Goal: Task Accomplishment & Management: Use online tool/utility

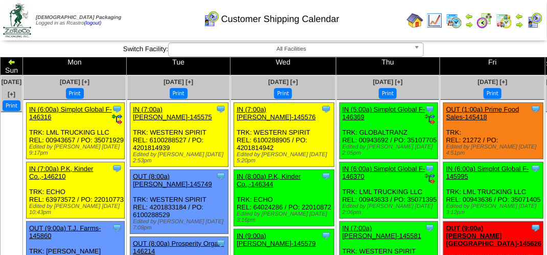
click at [163, 17] on div "Customer Shipping Calendar" at bounding box center [271, 16] width 312 height 28
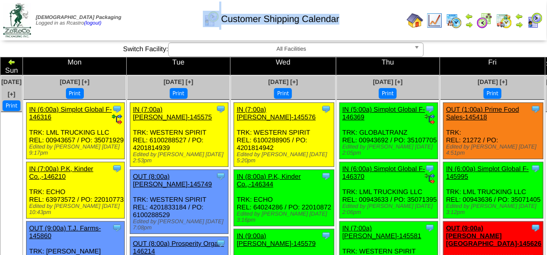
click at [163, 17] on div "Customer Shipping Calendar" at bounding box center [271, 16] width 312 height 28
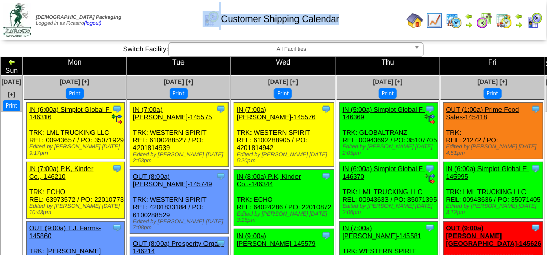
click at [163, 17] on div "Customer Shipping Calendar" at bounding box center [271, 16] width 312 height 28
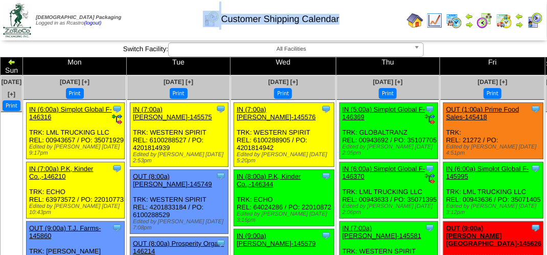
click at [163, 17] on div "Customer Shipping Calendar" at bounding box center [271, 16] width 312 height 28
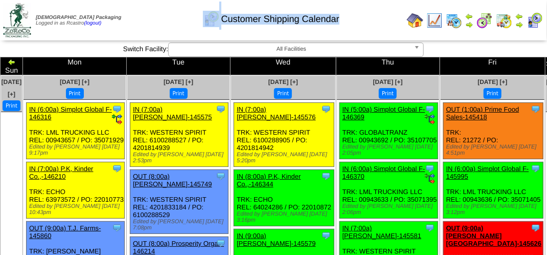
click at [163, 17] on div "Customer Shipping Calendar" at bounding box center [271, 16] width 312 height 28
click at [341, 29] on div "Customer Shipping Calendar" at bounding box center [271, 16] width 312 height 28
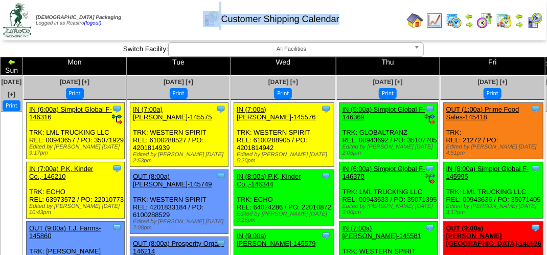
click at [374, 22] on div "Customer Shipping Calendar" at bounding box center [271, 16] width 312 height 28
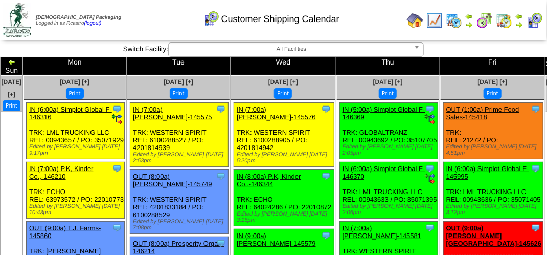
drag, startPoint x: 338, startPoint y: 20, endPoint x: 365, endPoint y: 20, distance: 27.1
click at [365, 20] on div "Customer Shipping Calendar" at bounding box center [271, 16] width 312 height 28
drag, startPoint x: 337, startPoint y: 18, endPoint x: 356, endPoint y: 20, distance: 19.1
click at [348, 20] on div "Customer Shipping Calendar" at bounding box center [271, 16] width 312 height 28
click at [364, 18] on div "Customer Shipping Calendar" at bounding box center [271, 16] width 312 height 28
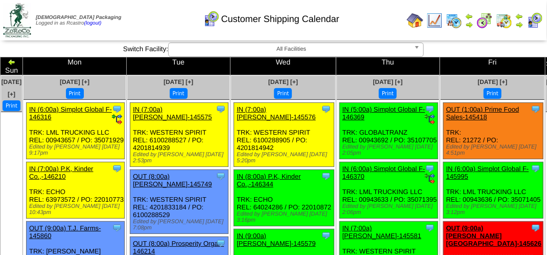
click at [339, 17] on div "Customer Shipping Calendar" at bounding box center [271, 16] width 312 height 28
drag, startPoint x: 338, startPoint y: 19, endPoint x: 341, endPoint y: 26, distance: 7.5
click at [341, 26] on div "Customer Shipping Calendar" at bounding box center [271, 16] width 312 height 28
click at [348, 22] on div "Customer Shipping Calendar" at bounding box center [271, 16] width 312 height 28
drag, startPoint x: 337, startPoint y: 19, endPoint x: 239, endPoint y: 13, distance: 98.3
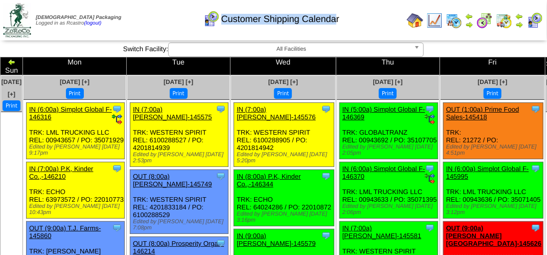
click at [239, 13] on div "Customer Shipping Calendar" at bounding box center [271, 16] width 312 height 28
click at [160, 13] on div "Customer Shipping Calendar" at bounding box center [271, 16] width 312 height 28
drag, startPoint x: 221, startPoint y: 21, endPoint x: 309, endPoint y: 25, distance: 87.5
click at [309, 25] on div "Customer Shipping Calendar" at bounding box center [271, 16] width 312 height 28
click at [351, 24] on div "Customer Shipping Calendar" at bounding box center [271, 16] width 312 height 28
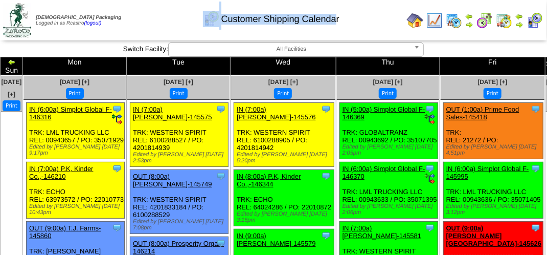
drag, startPoint x: 336, startPoint y: 22, endPoint x: 192, endPoint y: 21, distance: 144.2
click at [192, 21] on div "Customer Shipping Calendar" at bounding box center [271, 16] width 312 height 28
click at [176, 20] on div "Customer Shipping Calendar" at bounding box center [271, 16] width 312 height 28
drag, startPoint x: 338, startPoint y: 20, endPoint x: 235, endPoint y: 12, distance: 103.1
click at [235, 12] on div "Customer Shipping Calendar" at bounding box center [271, 16] width 312 height 28
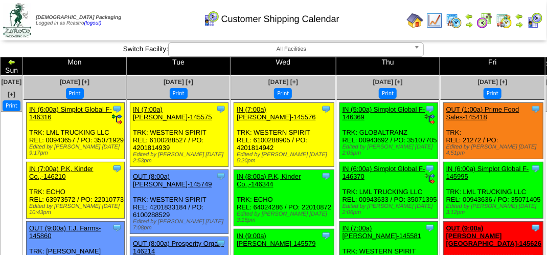
click at [170, 11] on div "Customer Shipping Calendar" at bounding box center [271, 16] width 312 height 28
drag, startPoint x: 339, startPoint y: 19, endPoint x: 221, endPoint y: 19, distance: 118.1
click at [221, 19] on span "Customer Shipping Calendar" at bounding box center [280, 19] width 118 height 11
click at [305, 32] on td "Print All" at bounding box center [274, 20] width 257 height 38
drag, startPoint x: 339, startPoint y: 19, endPoint x: 221, endPoint y: 26, distance: 118.2
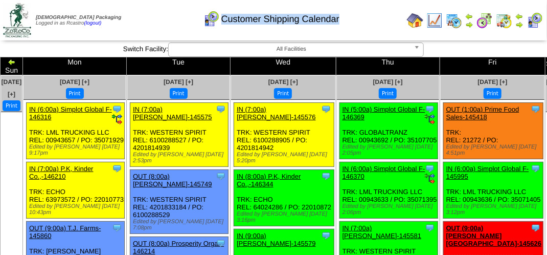
click at [221, 26] on div "Customer Shipping Calendar" at bounding box center [271, 16] width 312 height 28
click at [312, 33] on td "Print All" at bounding box center [274, 20] width 257 height 38
click at [348, 17] on div "Customer Shipping Calendar" at bounding box center [271, 16] width 312 height 28
drag, startPoint x: 339, startPoint y: 17, endPoint x: 224, endPoint y: 17, distance: 115.0
click at [224, 17] on span "Customer Shipping Calendar" at bounding box center [280, 19] width 118 height 11
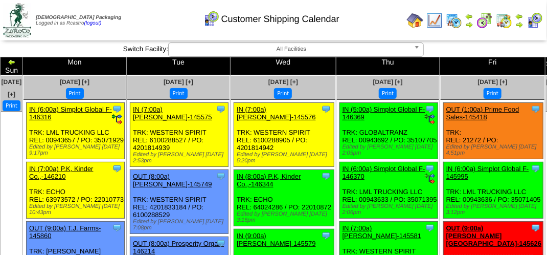
click at [336, 35] on td "Print All" at bounding box center [274, 20] width 257 height 38
click at [347, 33] on td "Print All" at bounding box center [274, 20] width 257 height 38
drag, startPoint x: 336, startPoint y: 18, endPoint x: 221, endPoint y: 18, distance: 115.0
click at [221, 18] on span "Customer Shipping Calendar" at bounding box center [280, 19] width 118 height 11
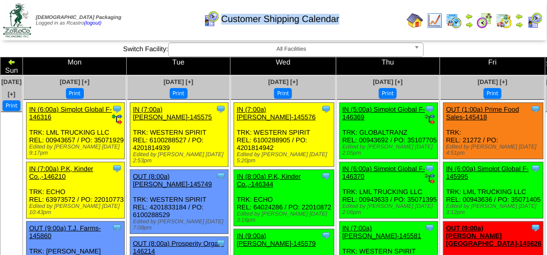
drag, startPoint x: 338, startPoint y: 20, endPoint x: 223, endPoint y: 17, distance: 114.5
click at [223, 17] on span "Customer Shipping Calendar" at bounding box center [280, 19] width 118 height 11
click at [255, 33] on td "Print All" at bounding box center [274, 20] width 257 height 38
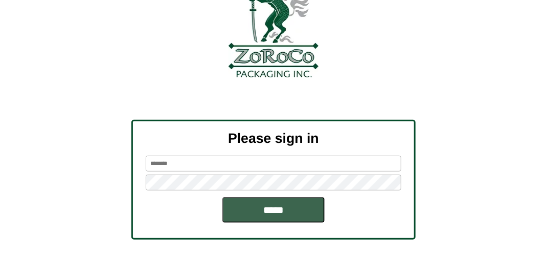
scroll to position [116, 0]
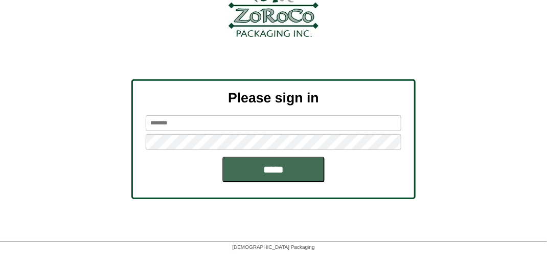
type input "*******"
click at [274, 167] on input "*****" at bounding box center [273, 169] width 102 height 26
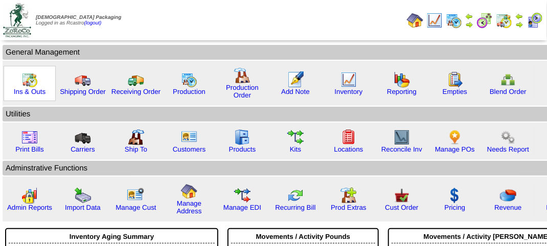
click at [30, 83] on img at bounding box center [29, 80] width 16 height 16
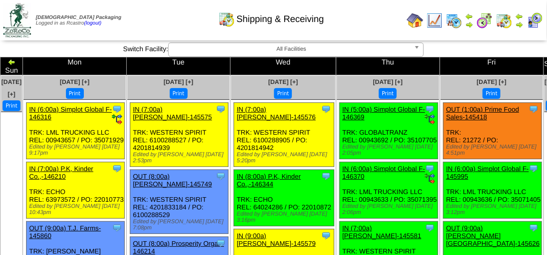
click at [301, 120] on div "Clone Item IN (7:00a) Lamb-Weston-145576 Lamb-Weston ScheduleID: 145576 15 TOTE…" at bounding box center [284, 135] width 100 height 64
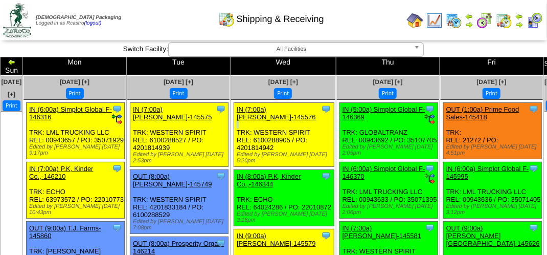
click at [301, 120] on div "Clone Item IN (7:00a) Lamb-Weston-145576 Lamb-Weston ScheduleID: 145576 15 TOTE…" at bounding box center [284, 135] width 100 height 64
click at [383, 13] on div "Shipping & Receiving" at bounding box center [271, 16] width 312 height 28
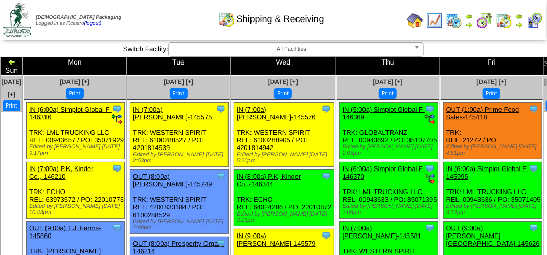
click at [383, 13] on div "Shipping & Receiving" at bounding box center [271, 16] width 312 height 28
